Goal: Find specific page/section: Find specific page/section

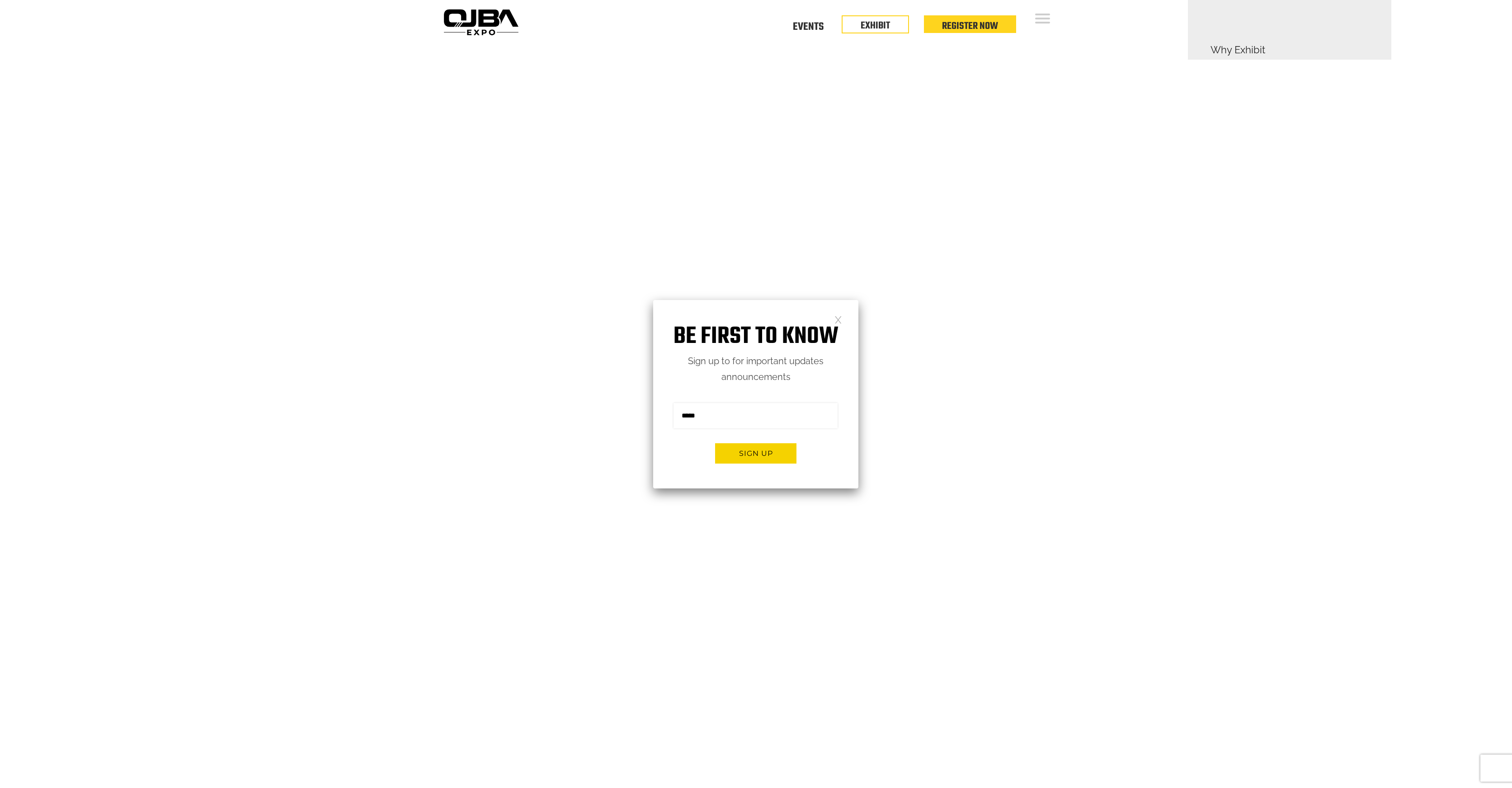
click at [836, 319] on link at bounding box center [838, 319] width 8 height 8
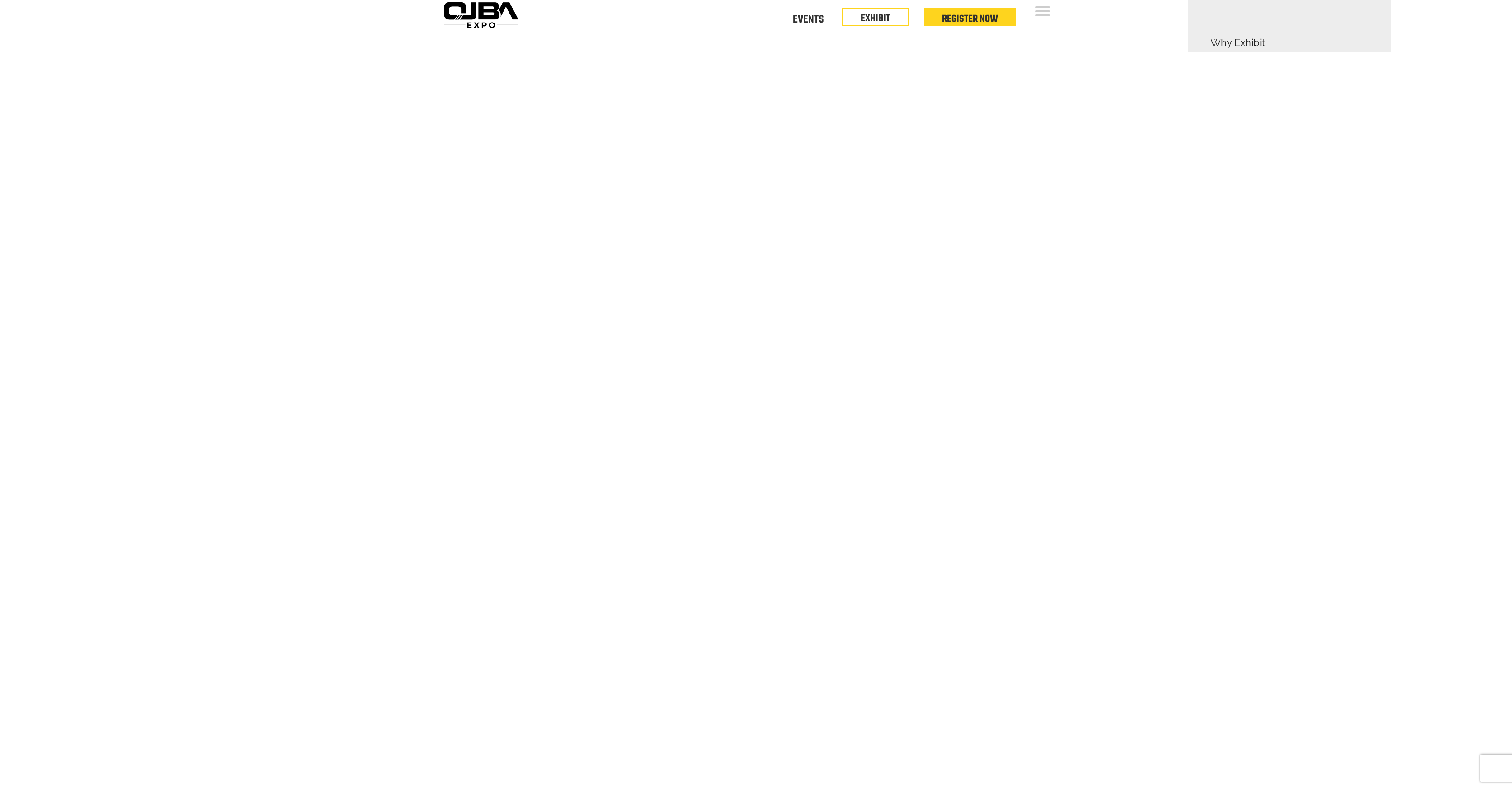
scroll to position [8, 0]
click at [805, 19] on link "Events" at bounding box center [808, 17] width 31 height 3
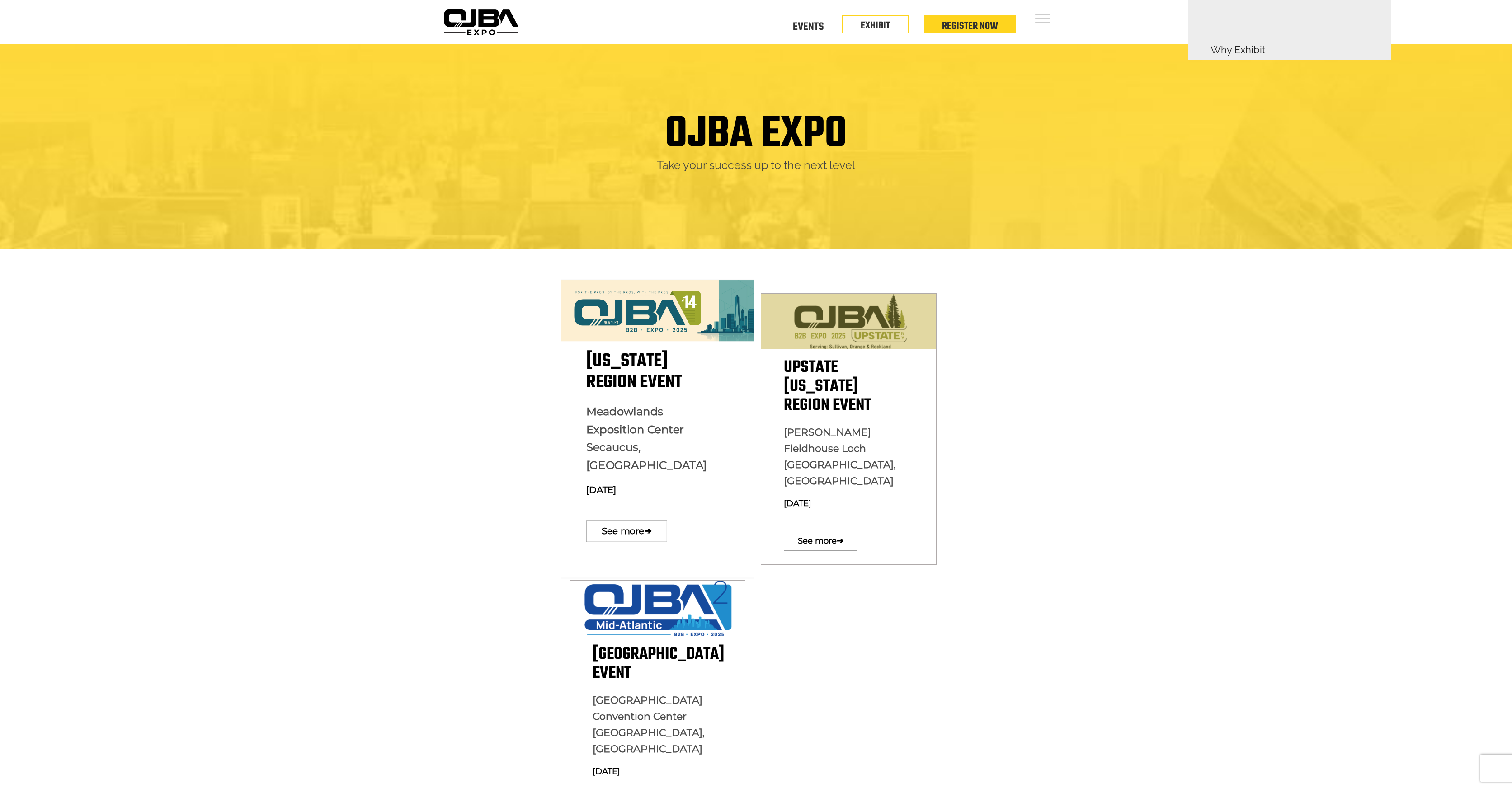
click at [659, 381] on span "New York Region Event" at bounding box center [633, 371] width 96 height 49
